Goal: Transaction & Acquisition: Purchase product/service

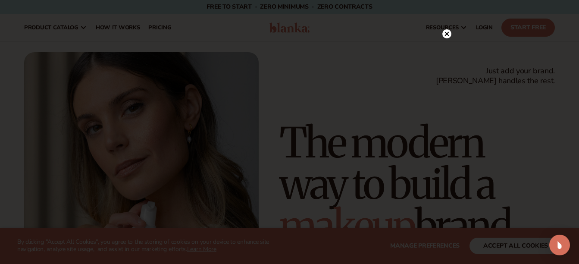
click at [446, 36] on circle at bounding box center [446, 33] width 9 height 9
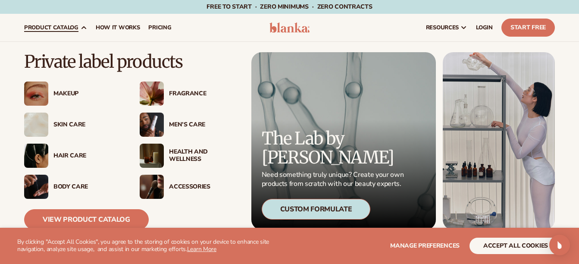
click at [69, 25] on span "product catalog" at bounding box center [51, 27] width 54 height 7
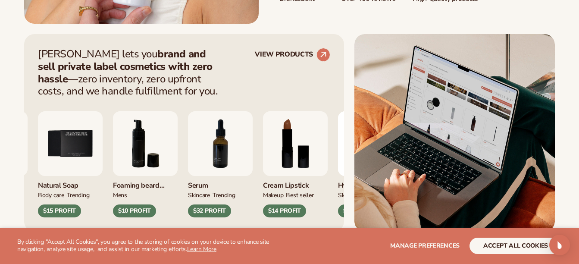
scroll to position [345, 0]
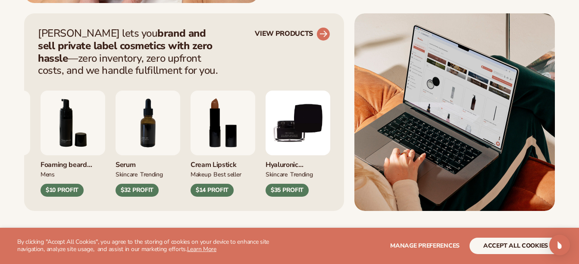
click at [322, 31] on circle at bounding box center [323, 34] width 19 height 19
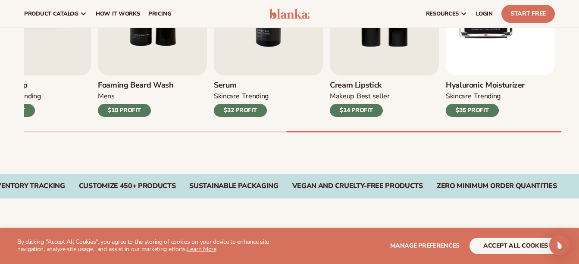
scroll to position [318, 0]
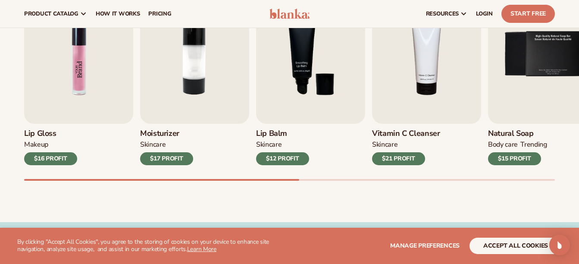
click at [70, 92] on img "1 / 9" at bounding box center [78, 53] width 109 height 139
click at [56, 156] on div "$16 PROFIT" at bounding box center [50, 158] width 53 height 13
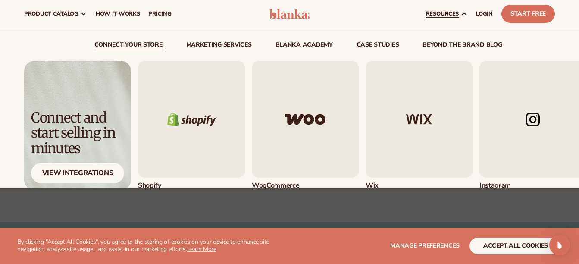
click at [446, 11] on span "resources" at bounding box center [442, 13] width 33 height 7
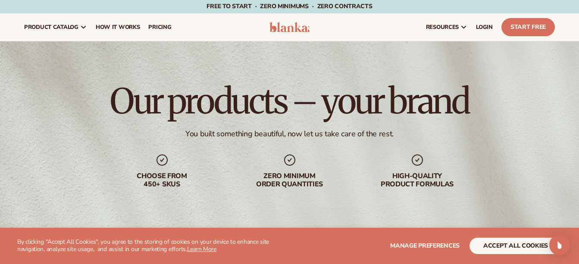
scroll to position [0, 0]
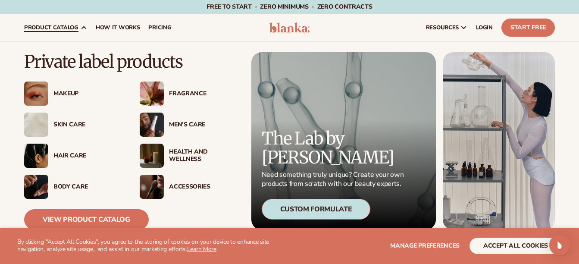
click at [55, 96] on div "Makeup" at bounding box center [87, 93] width 69 height 7
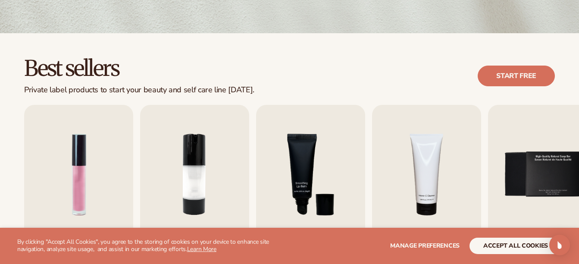
scroll to position [215, 0]
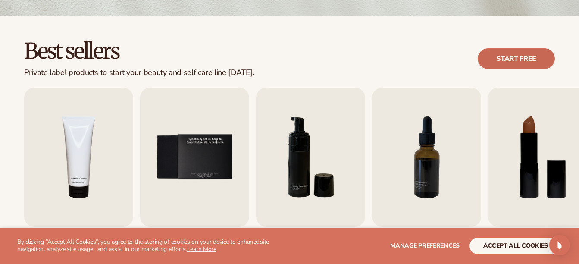
click at [518, 54] on link "Start free" at bounding box center [515, 58] width 77 height 21
